Goal: Navigation & Orientation: Go to known website

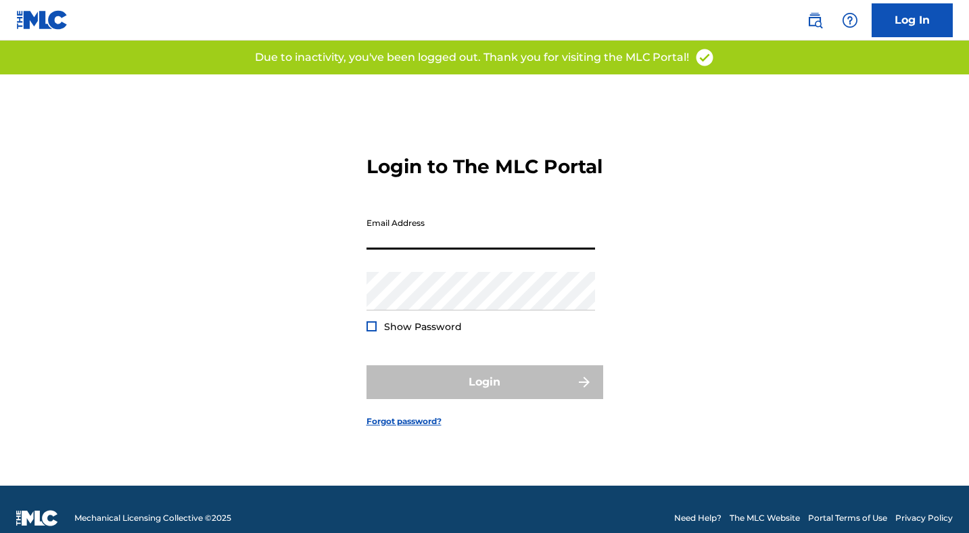
click at [440, 250] on input "Email Address" at bounding box center [481, 230] width 229 height 39
type input "[EMAIL_ADDRESS][DOMAIN_NAME]"
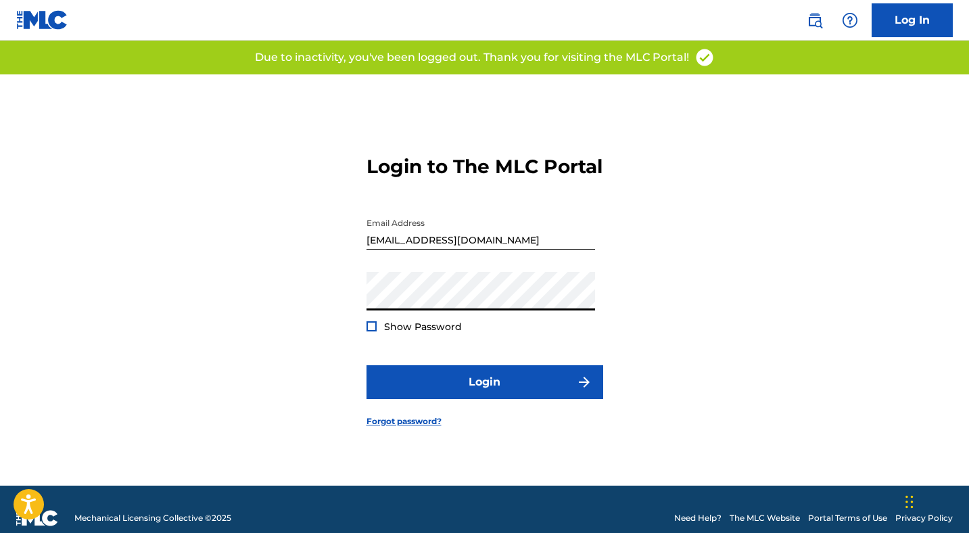
click at [414, 333] on span "Show Password" at bounding box center [423, 327] width 78 height 12
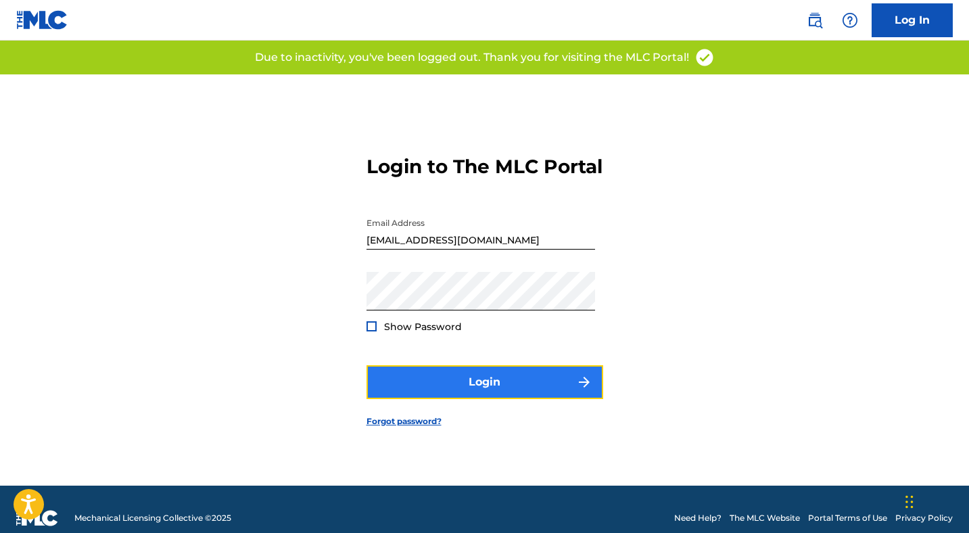
click at [443, 396] on button "Login" at bounding box center [485, 382] width 237 height 34
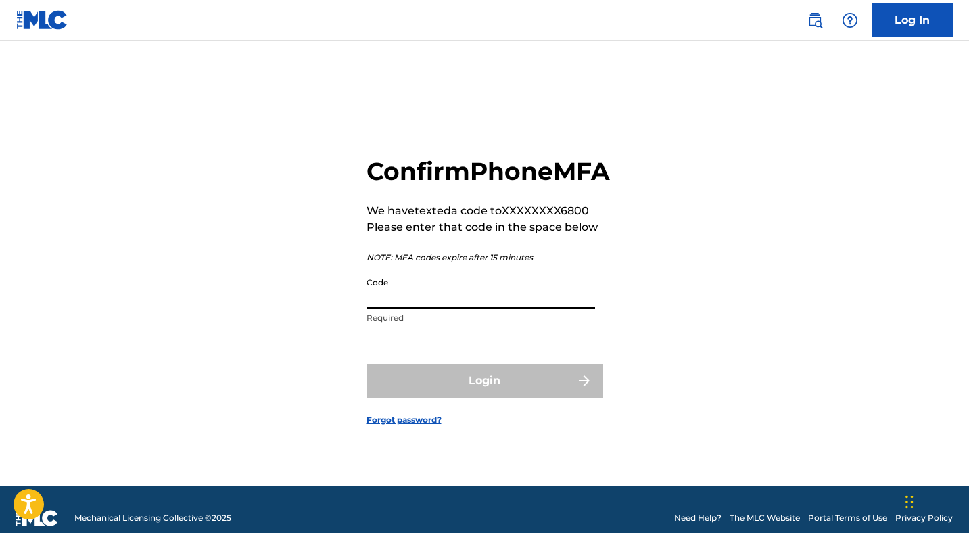
click at [440, 302] on input "Code" at bounding box center [481, 290] width 229 height 39
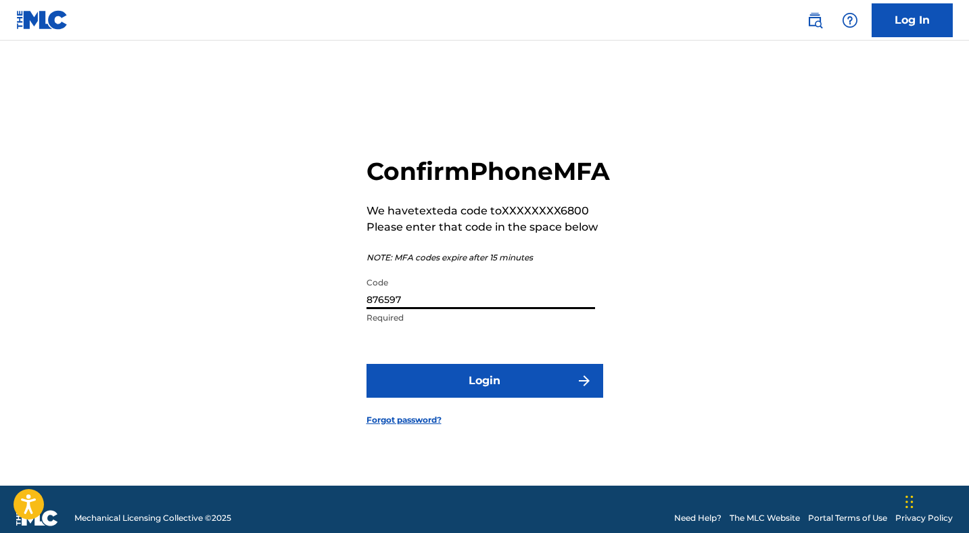
type input "876597"
click at [367, 364] on button "Login" at bounding box center [485, 381] width 237 height 34
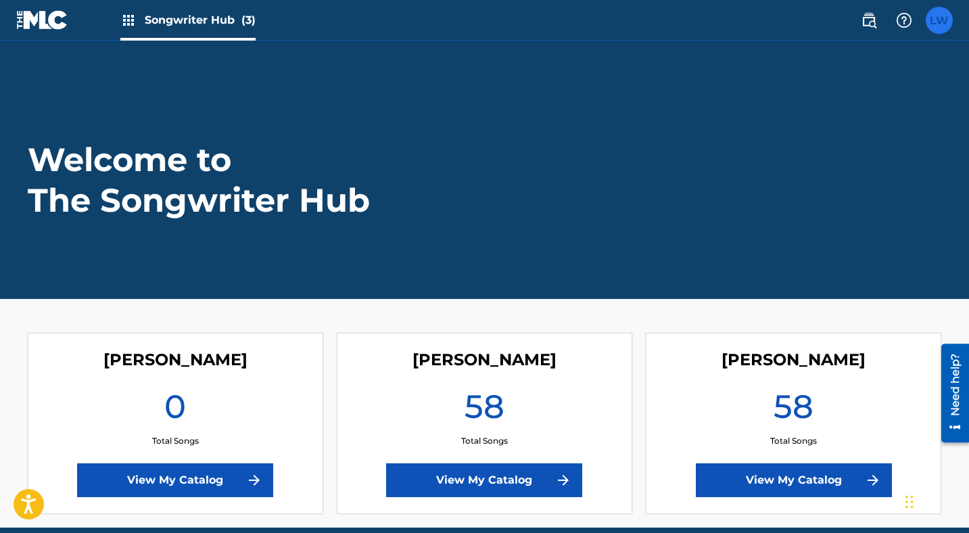
click at [948, 21] on label at bounding box center [939, 20] width 27 height 27
click at [940, 20] on input "[PERSON_NAME] Wild [EMAIL_ADDRESS][DOMAIN_NAME] Notification Preferences Profil…" at bounding box center [940, 20] width 0 height 0
click at [746, 146] on div "Welcome to The Songwriter Hub" at bounding box center [484, 179] width 947 height 81
click at [63, 17] on img at bounding box center [42, 20] width 52 height 20
